Goal: Navigation & Orientation: Find specific page/section

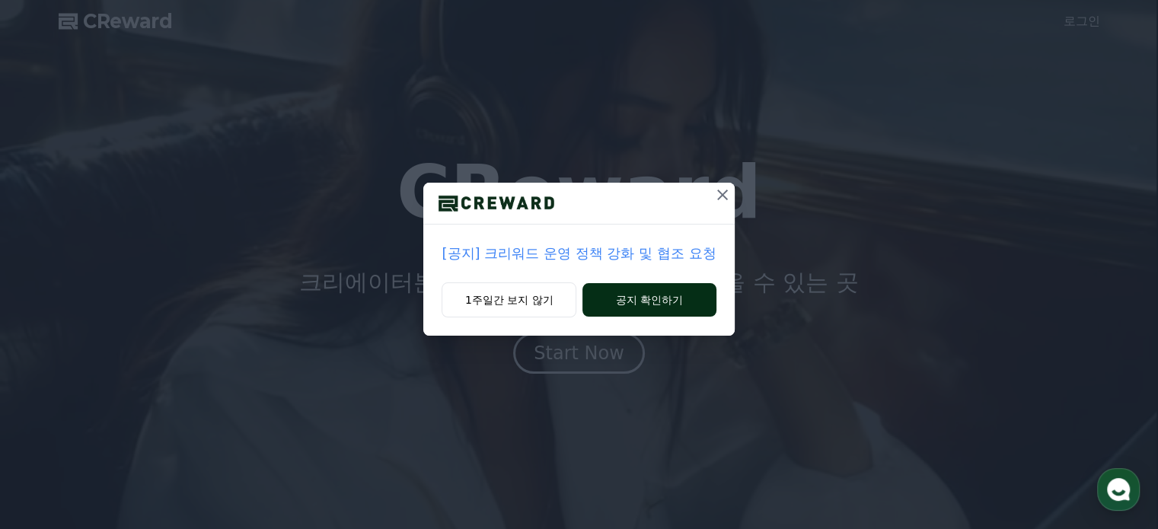
click at [608, 303] on button "공지 확인하기" at bounding box center [649, 300] width 133 height 34
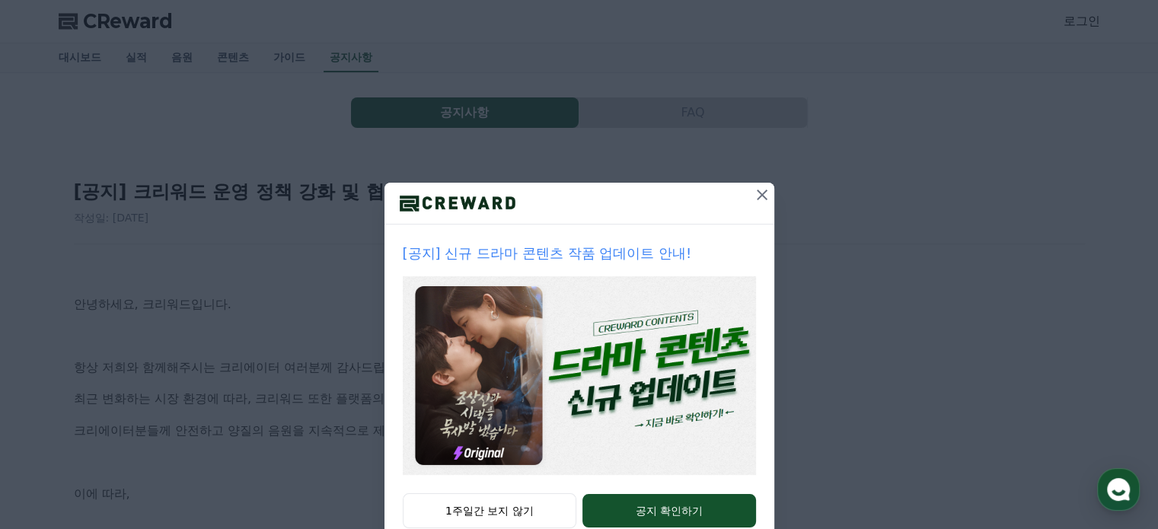
click at [754, 194] on icon at bounding box center [762, 195] width 18 height 18
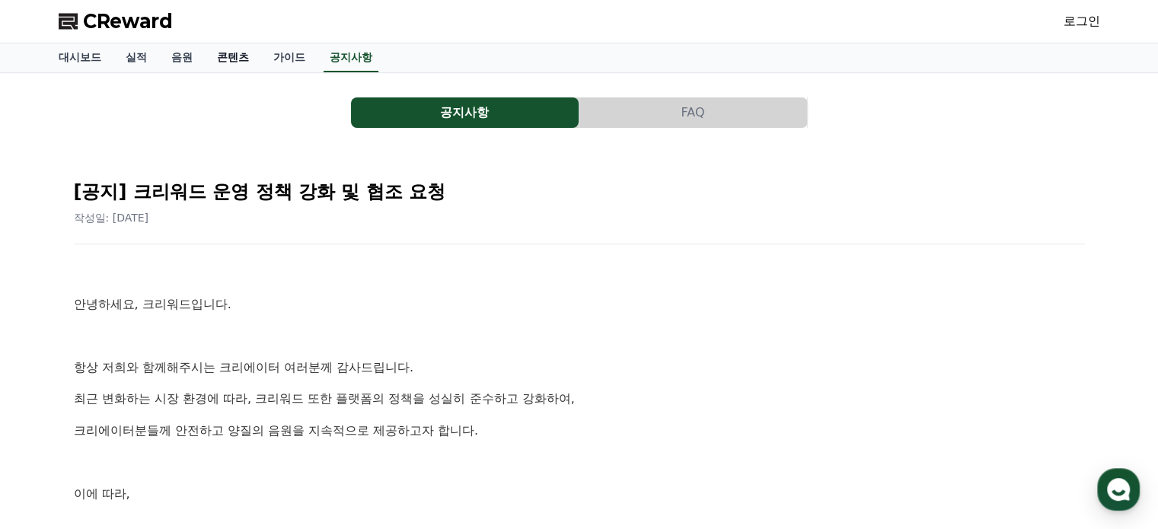
click at [231, 59] on link "콘텐츠" at bounding box center [233, 57] width 56 height 29
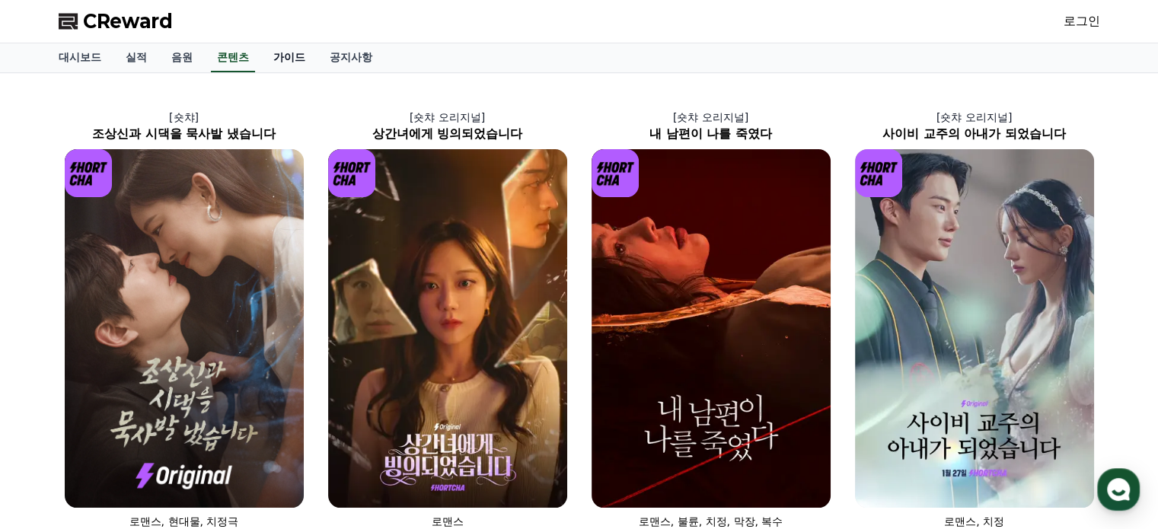
click at [302, 61] on link "가이드" at bounding box center [289, 57] width 56 height 29
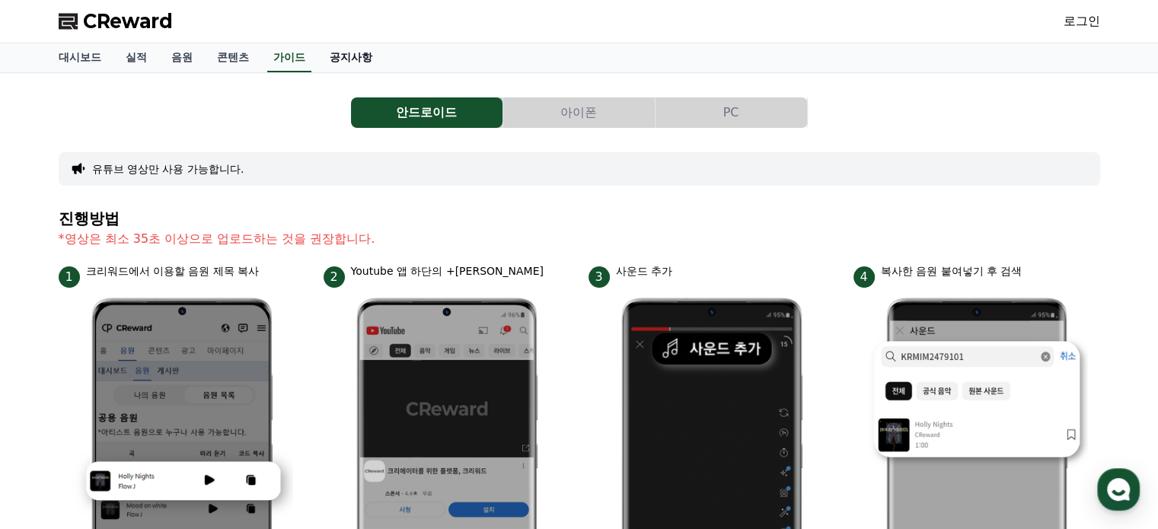
click at [366, 61] on link "공지사항" at bounding box center [351, 57] width 67 height 29
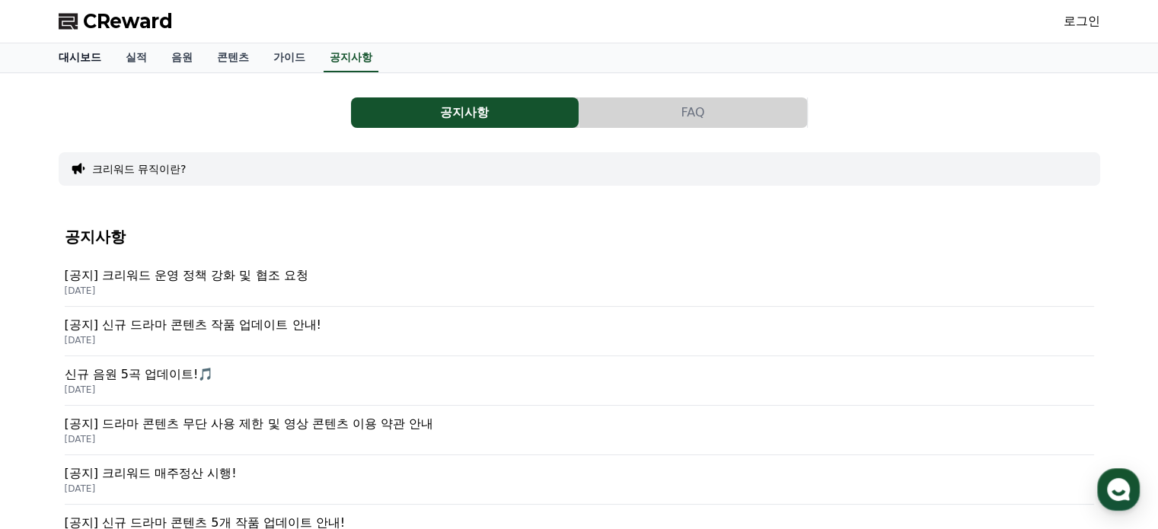
click at [91, 51] on link "대시보드" at bounding box center [79, 57] width 67 height 29
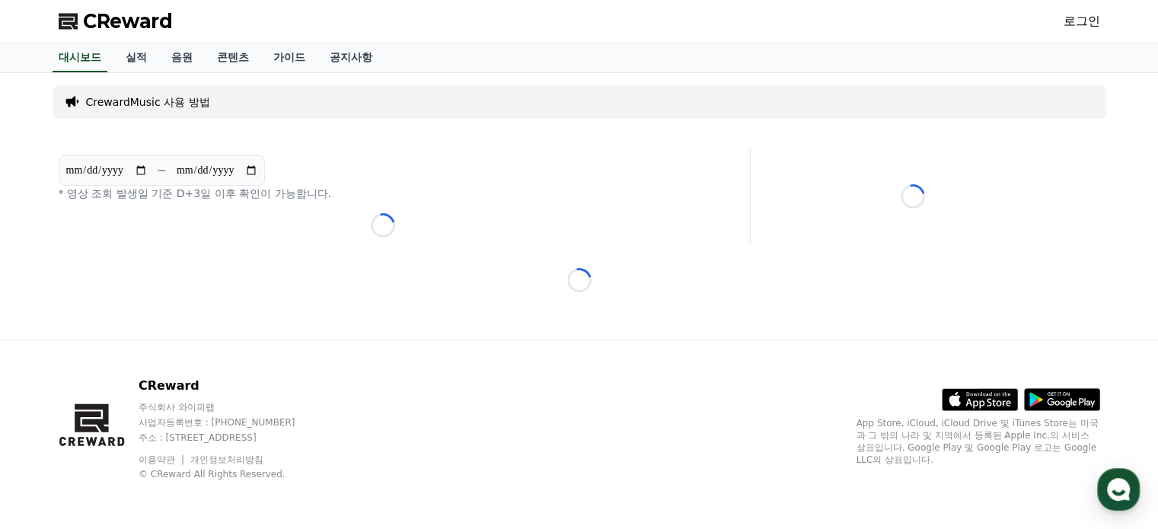
click at [118, 22] on span "CReward" at bounding box center [128, 21] width 90 height 24
